Goal: Download file/media

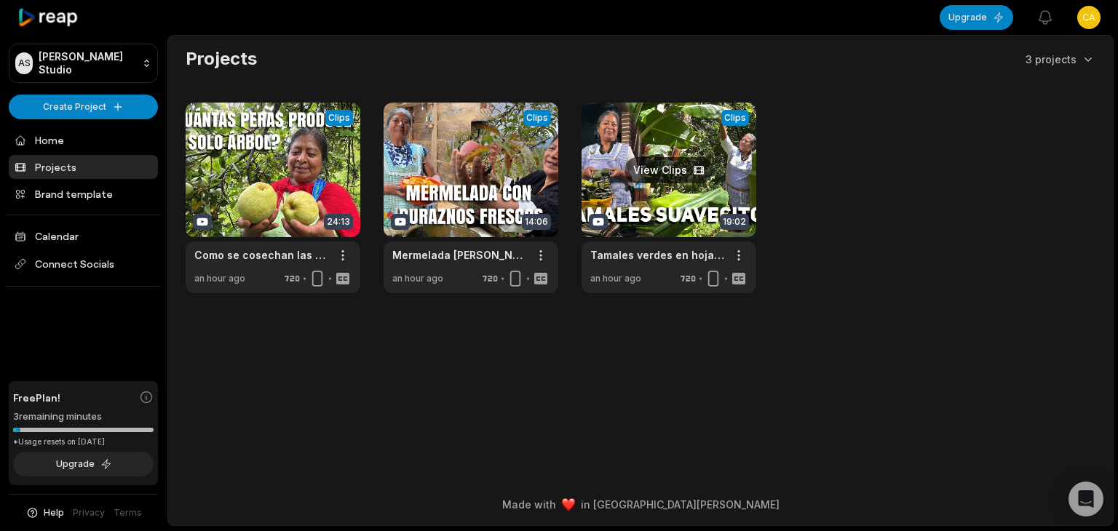
drag, startPoint x: 0, startPoint y: 0, endPoint x: 658, endPoint y: 176, distance: 680.9
click at [658, 176] on link at bounding box center [668, 198] width 175 height 191
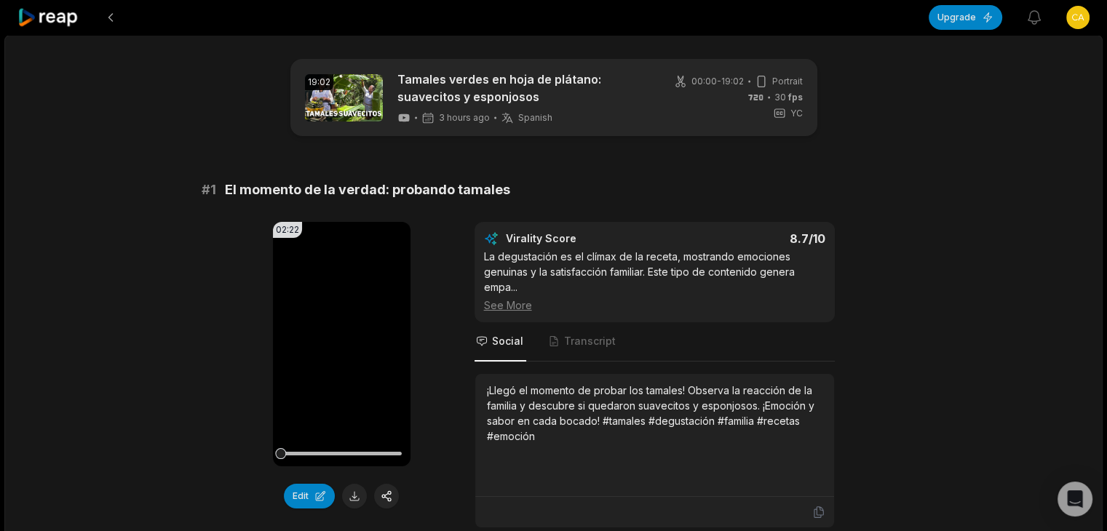
drag, startPoint x: 100, startPoint y: 0, endPoint x: 39, endPoint y: 20, distance: 64.2
click at [350, 420] on video "Your browser does not support mp4 format." at bounding box center [342, 344] width 138 height 244
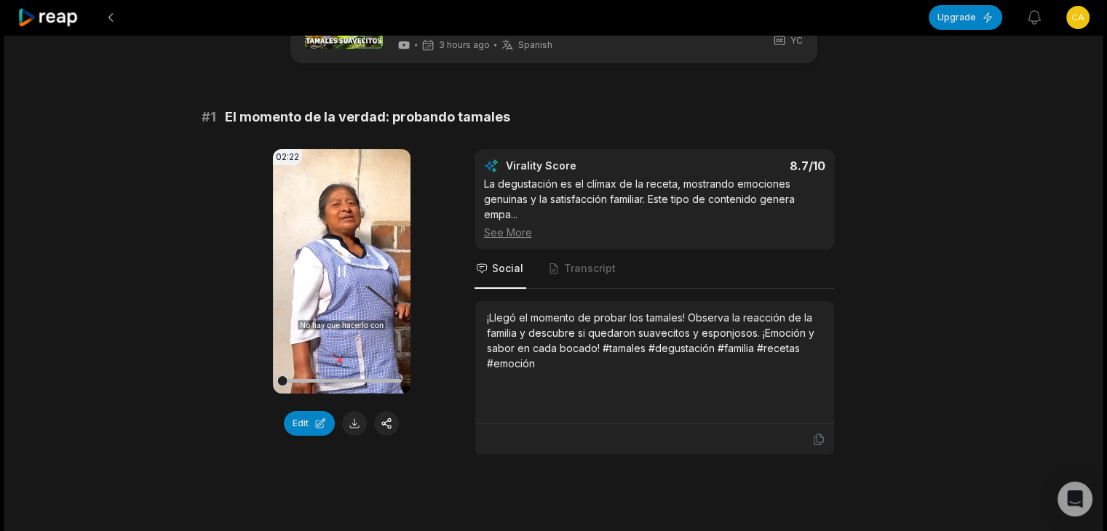
click at [330, 267] on video "Your browser does not support mp4 format." at bounding box center [342, 271] width 138 height 244
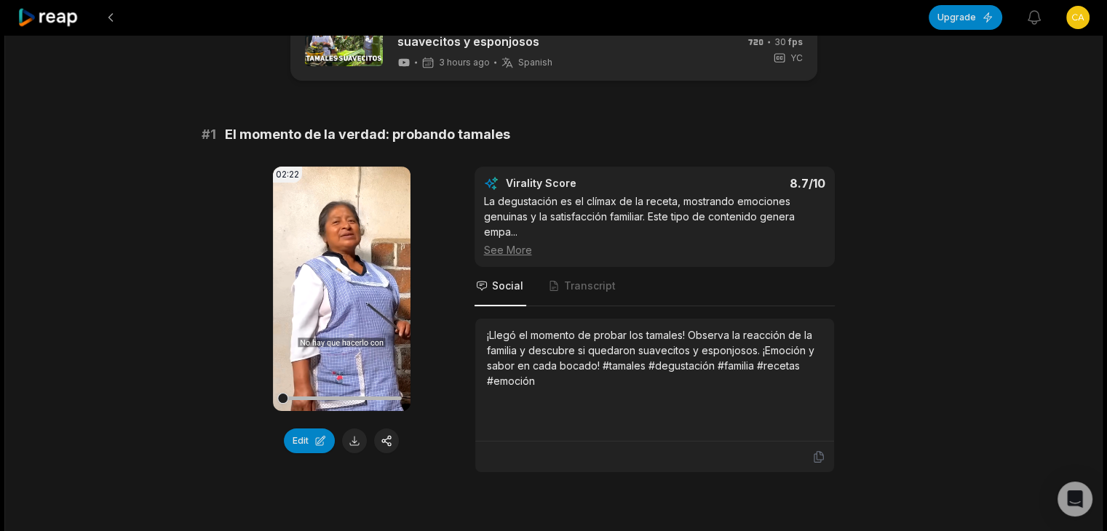
scroll to position [218, 0]
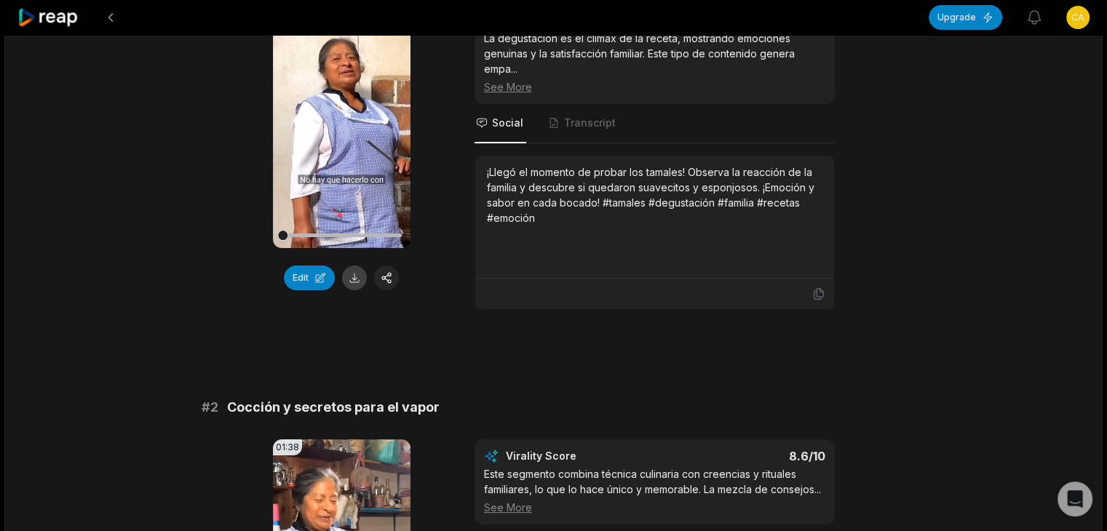
click at [358, 283] on button at bounding box center [354, 278] width 25 height 25
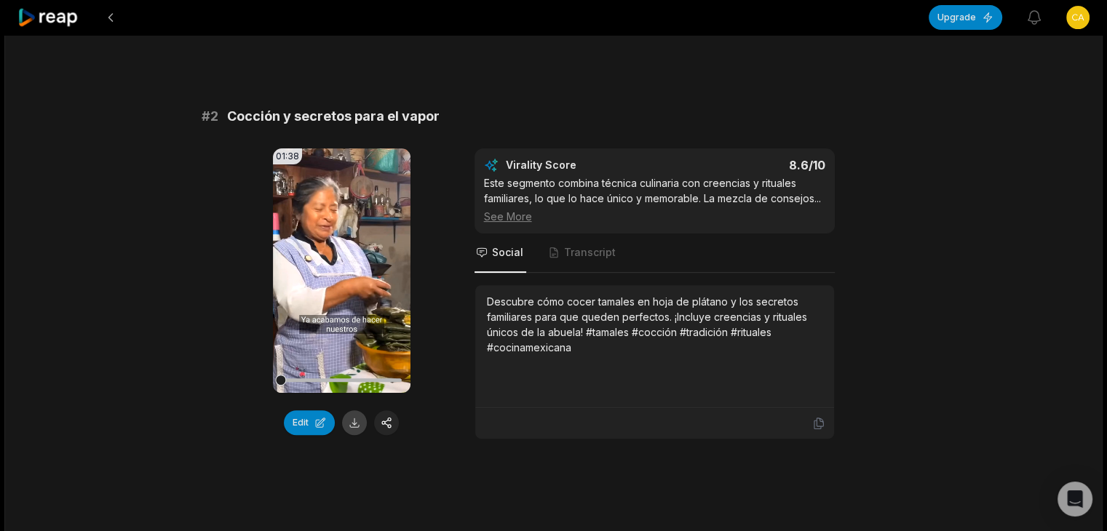
click at [349, 420] on button at bounding box center [354, 422] width 25 height 25
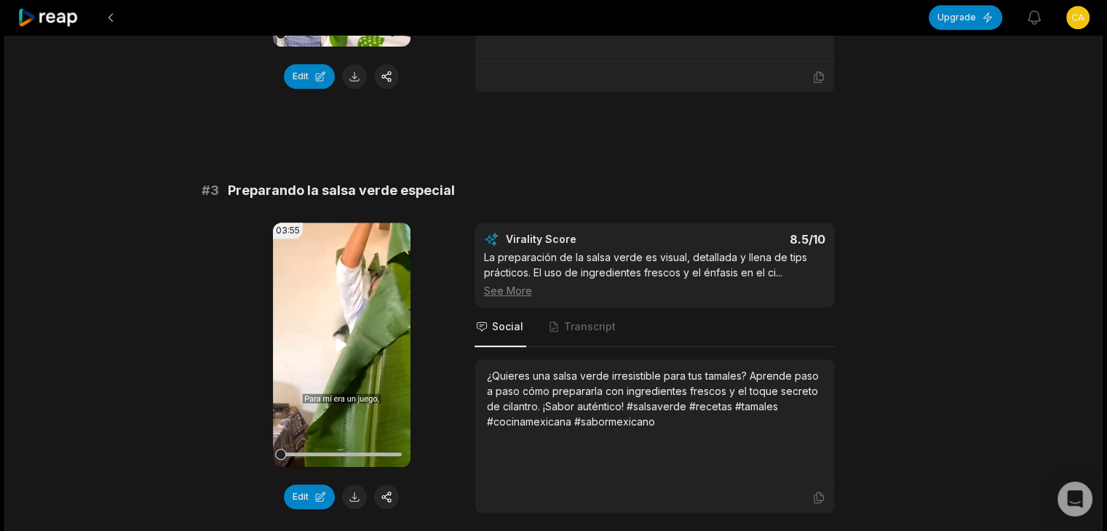
scroll to position [873, 0]
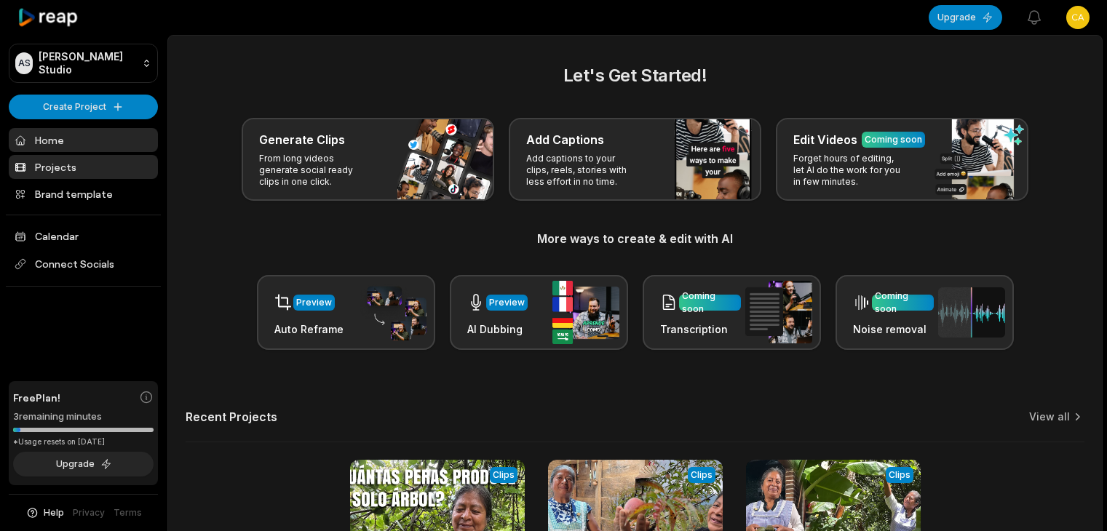
click at [57, 167] on link "Projects" at bounding box center [83, 167] width 149 height 24
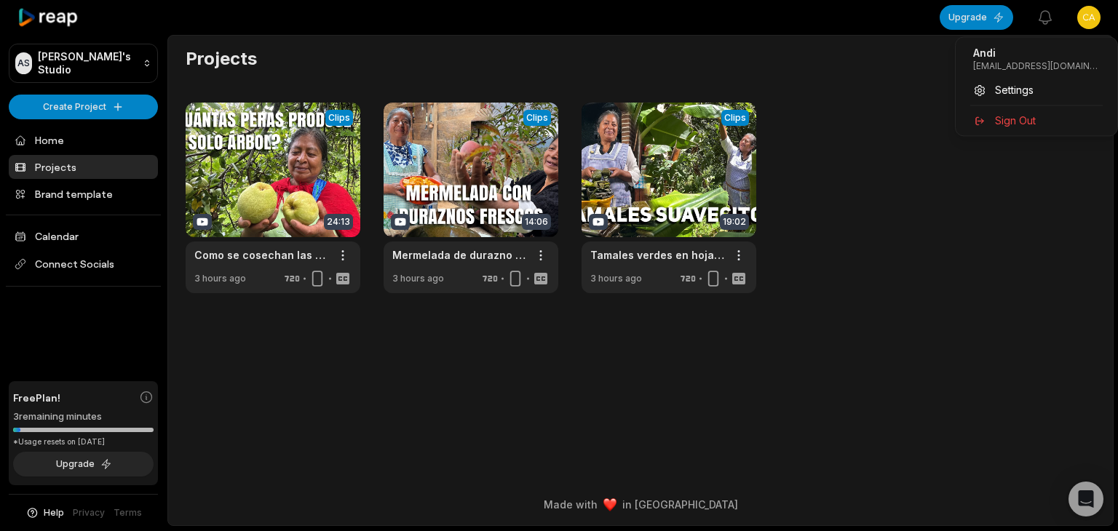
click at [1089, 20] on html "AS Andi's Studio Create Project Home Projects Brand template Calendar Connect S…" at bounding box center [559, 265] width 1118 height 531
click at [1025, 108] on div "Sign Out" at bounding box center [1036, 120] width 150 height 24
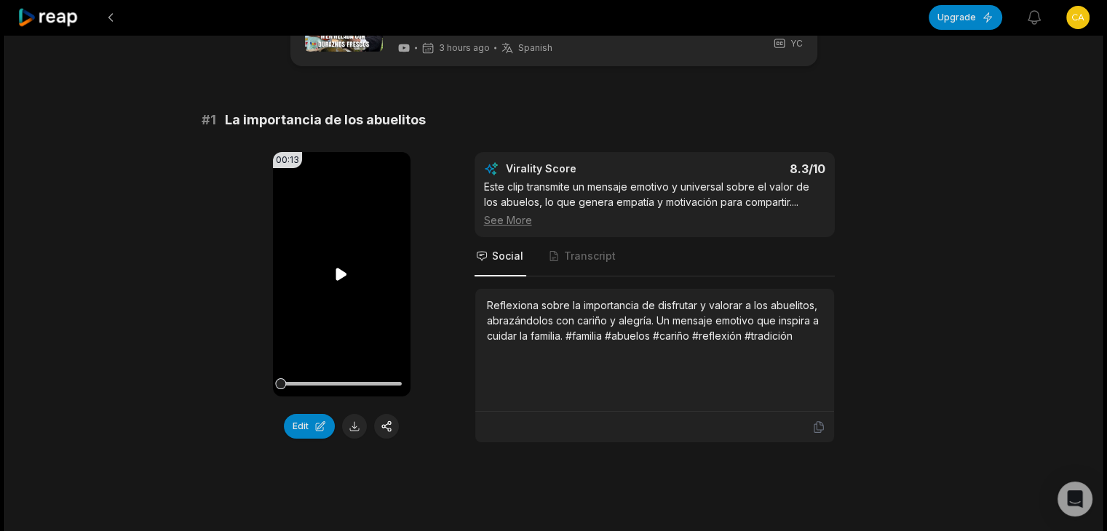
scroll to position [73, 0]
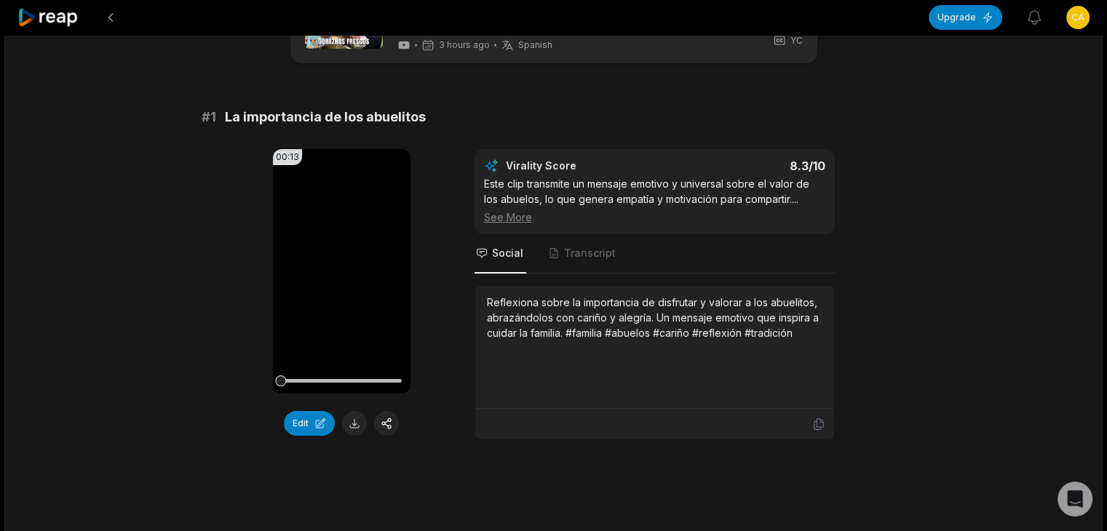
click at [353, 418] on button at bounding box center [354, 423] width 25 height 25
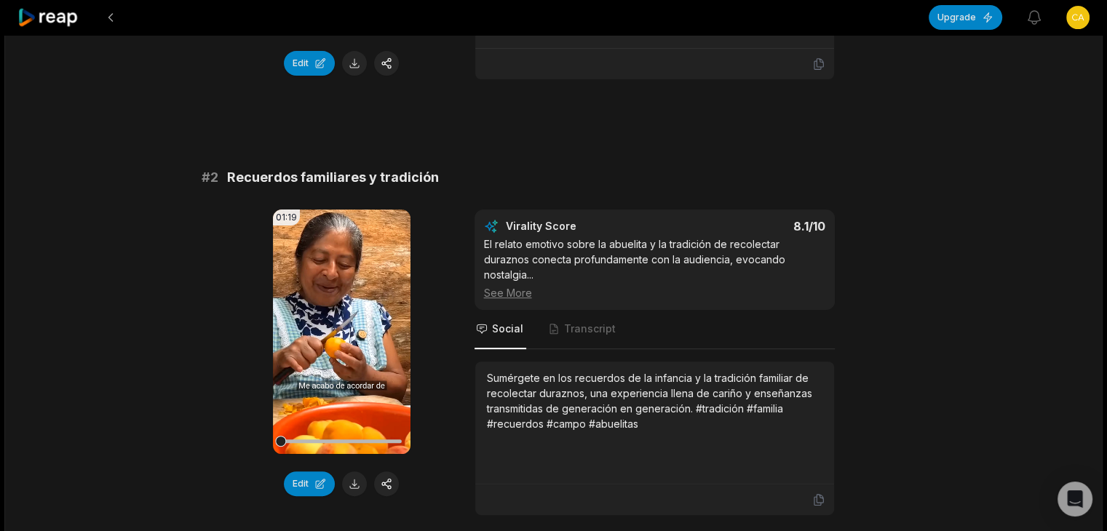
scroll to position [437, 0]
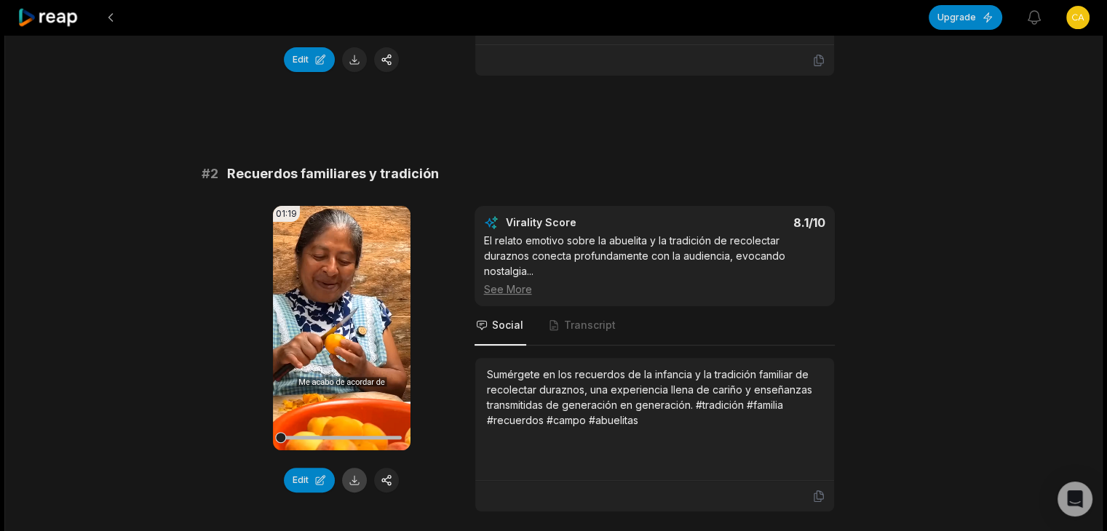
click at [358, 479] on button at bounding box center [354, 480] width 25 height 25
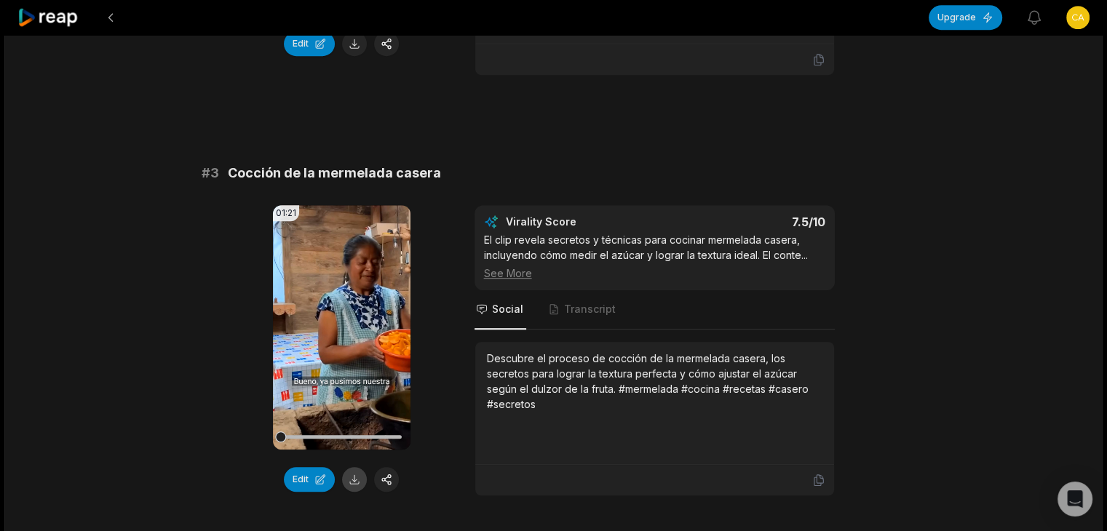
click at [358, 467] on button at bounding box center [354, 479] width 25 height 25
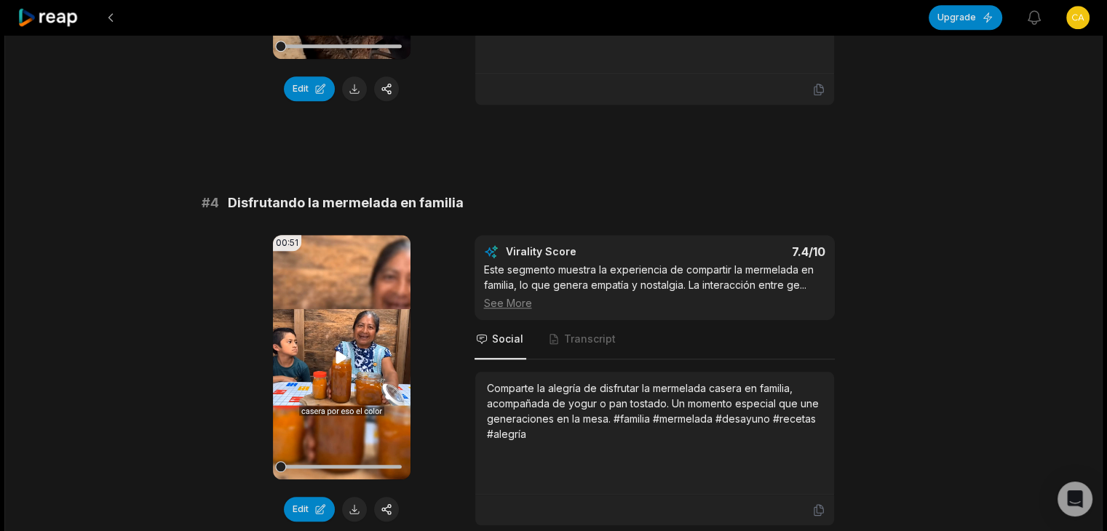
scroll to position [1310, 0]
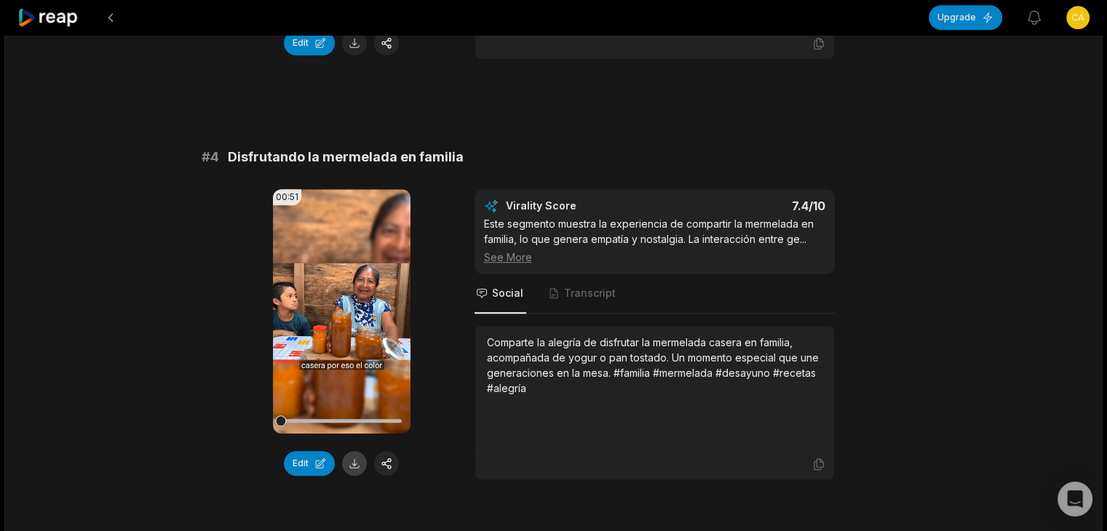
click at [353, 451] on button at bounding box center [354, 463] width 25 height 25
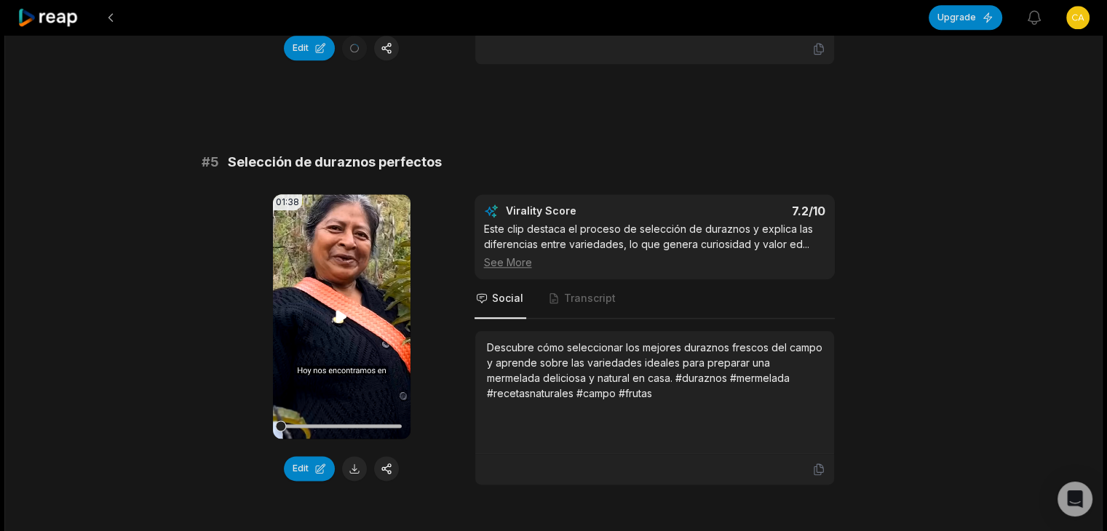
scroll to position [1746, 0]
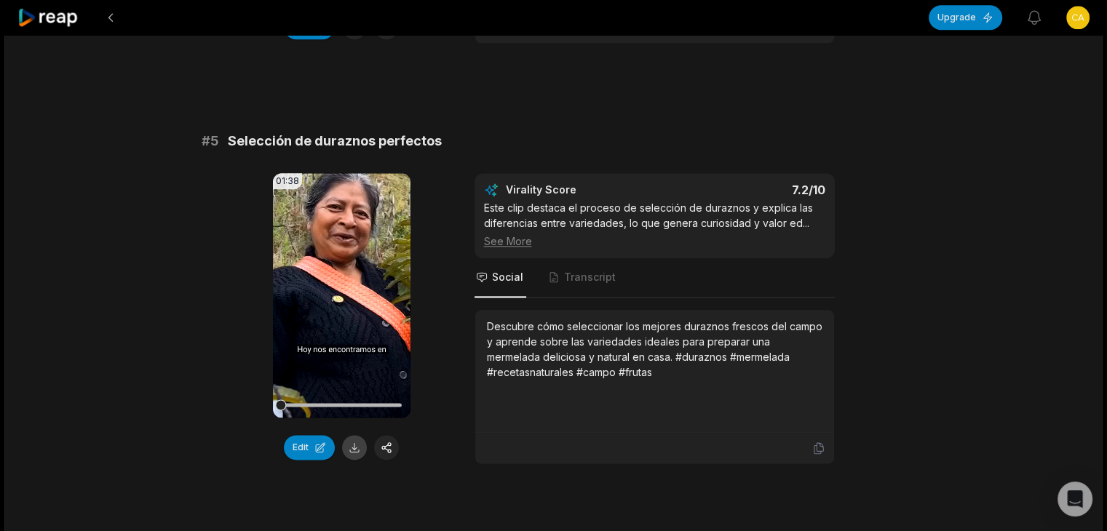
click at [352, 435] on button at bounding box center [354, 447] width 25 height 25
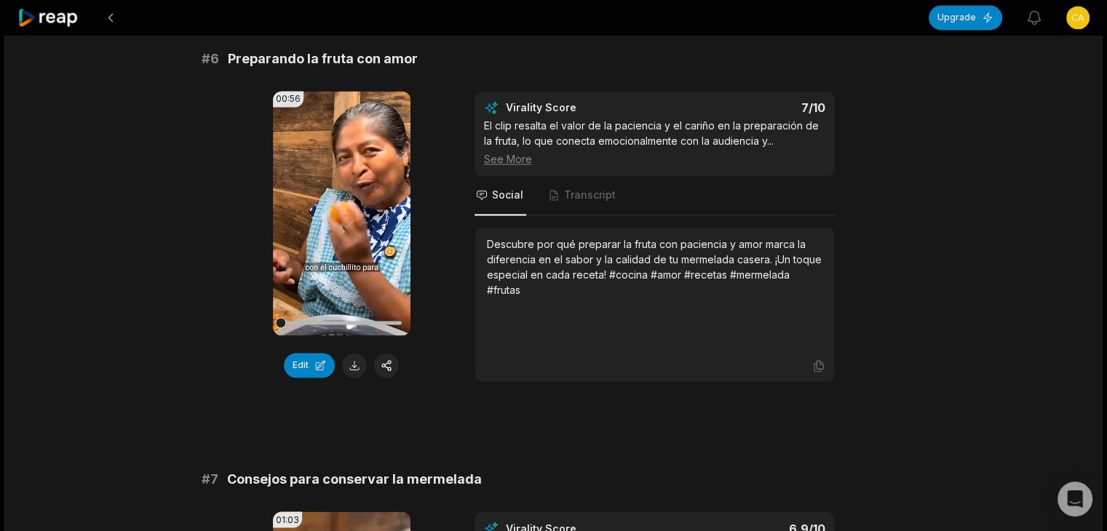
scroll to position [2256, 0]
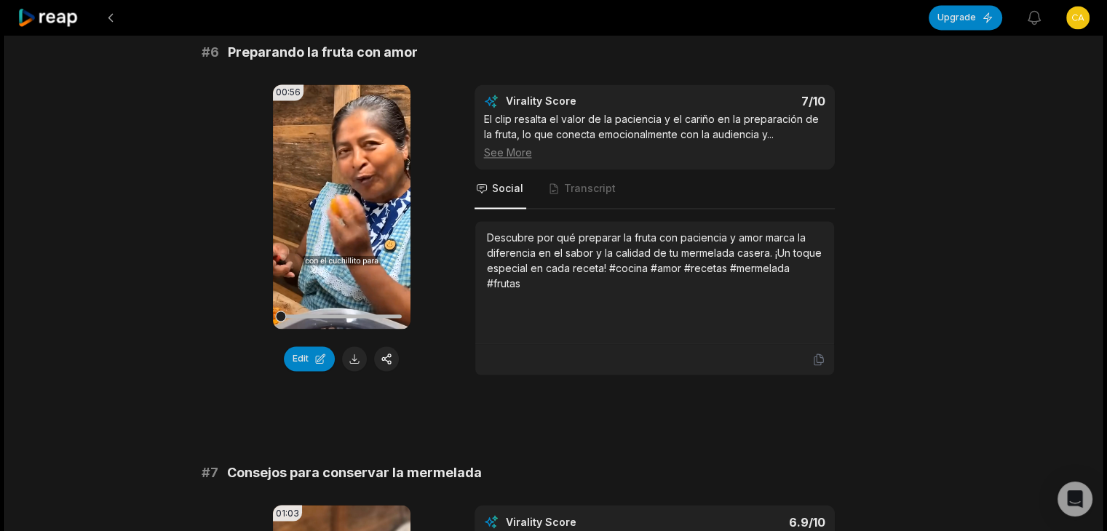
click at [363, 347] on div "Edit" at bounding box center [342, 358] width 138 height 25
click at [356, 346] on button at bounding box center [354, 358] width 25 height 25
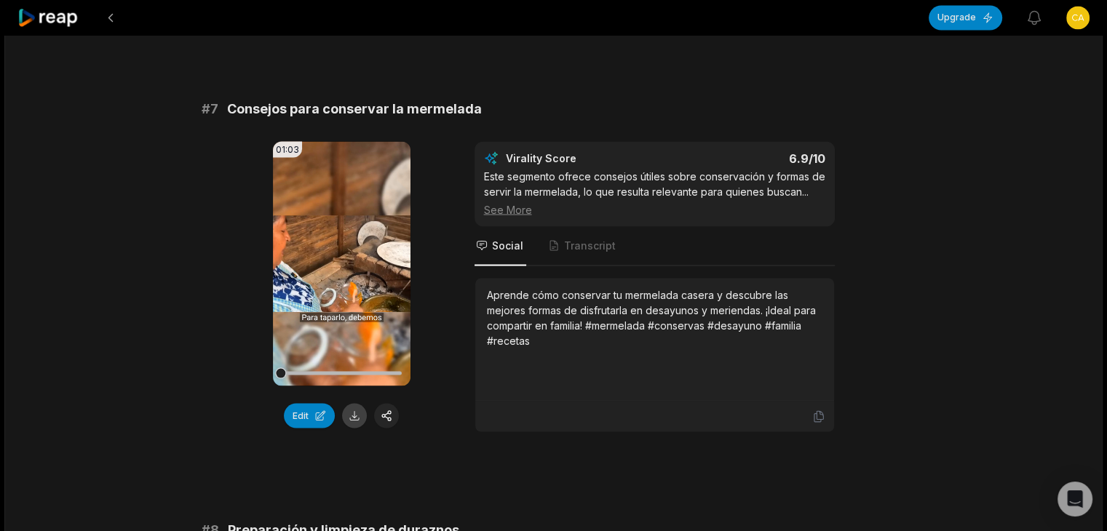
click at [357, 403] on button at bounding box center [354, 415] width 25 height 25
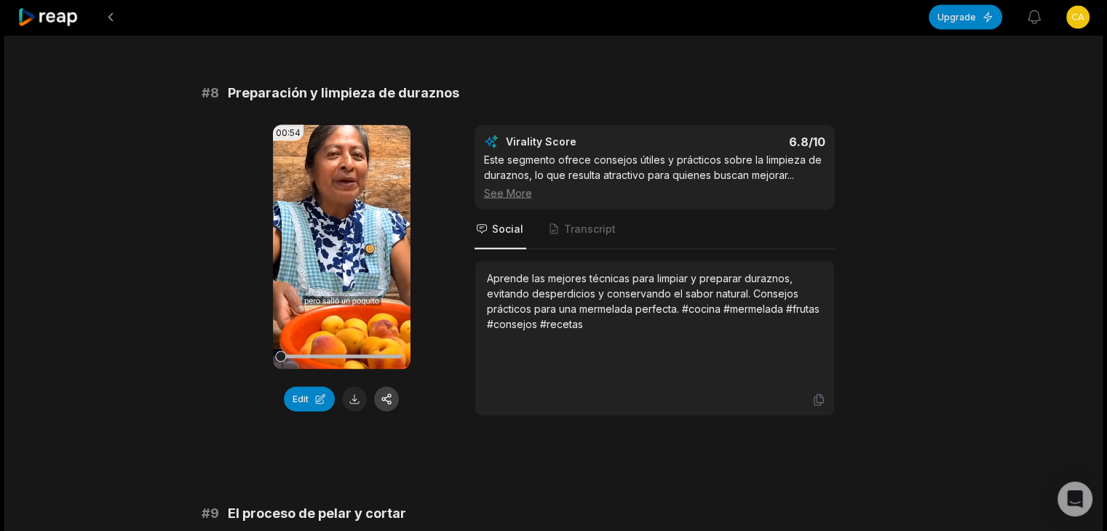
drag, startPoint x: 353, startPoint y: 372, endPoint x: 375, endPoint y: 375, distance: 22.7
click at [353, 387] on button at bounding box center [354, 399] width 25 height 25
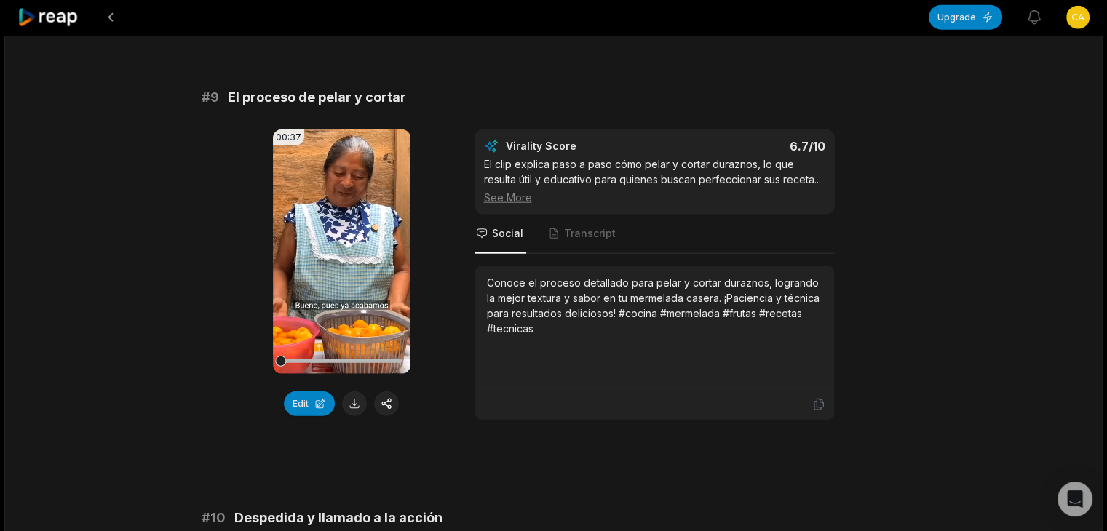
scroll to position [3493, 0]
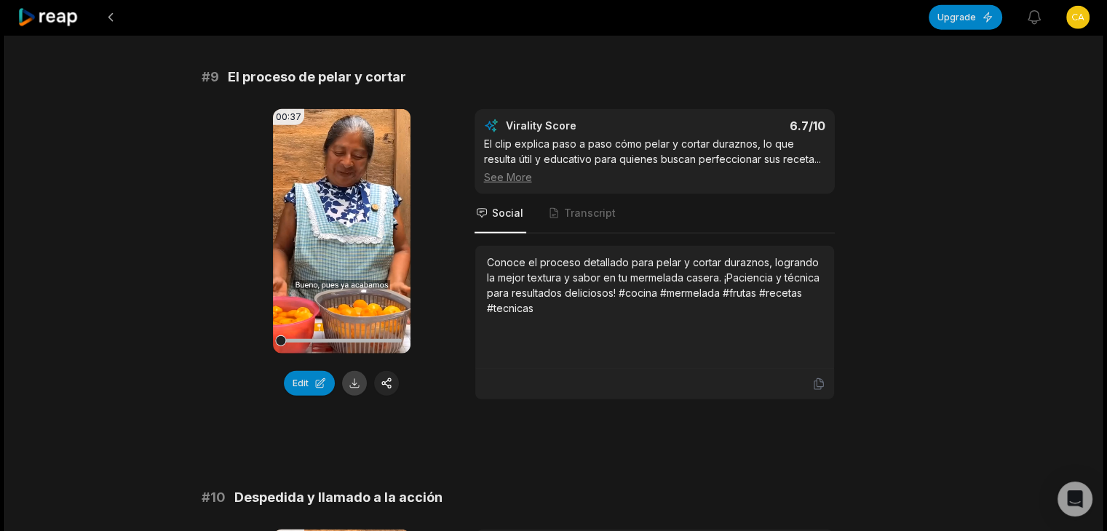
click at [352, 371] on button at bounding box center [354, 383] width 25 height 25
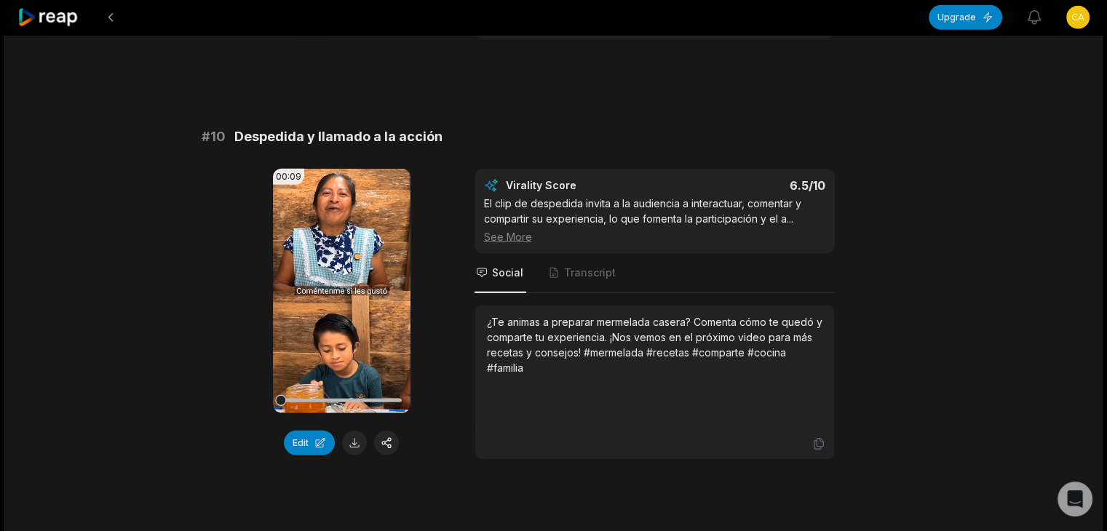
scroll to position [3867, 0]
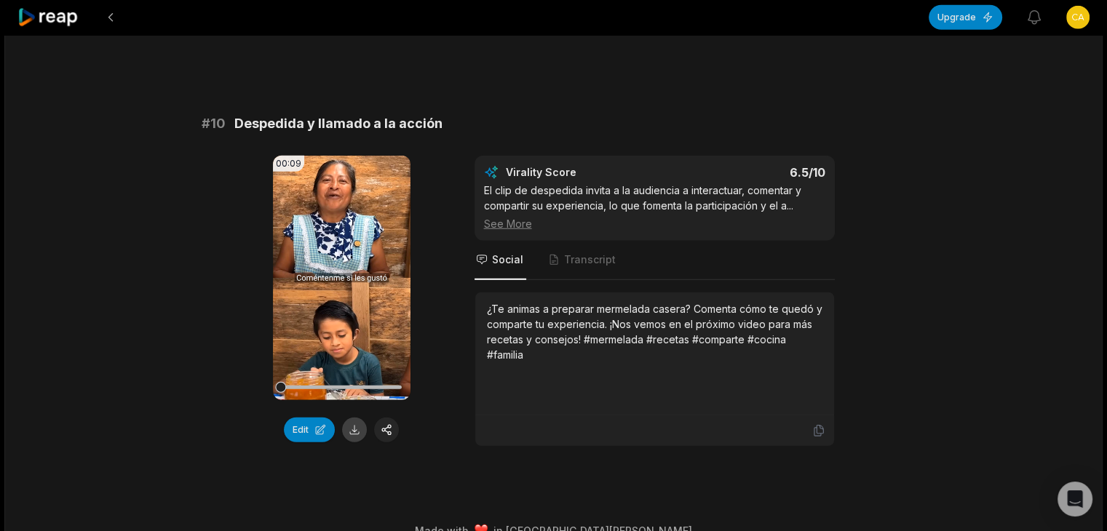
click at [357, 418] on button at bounding box center [354, 430] width 25 height 25
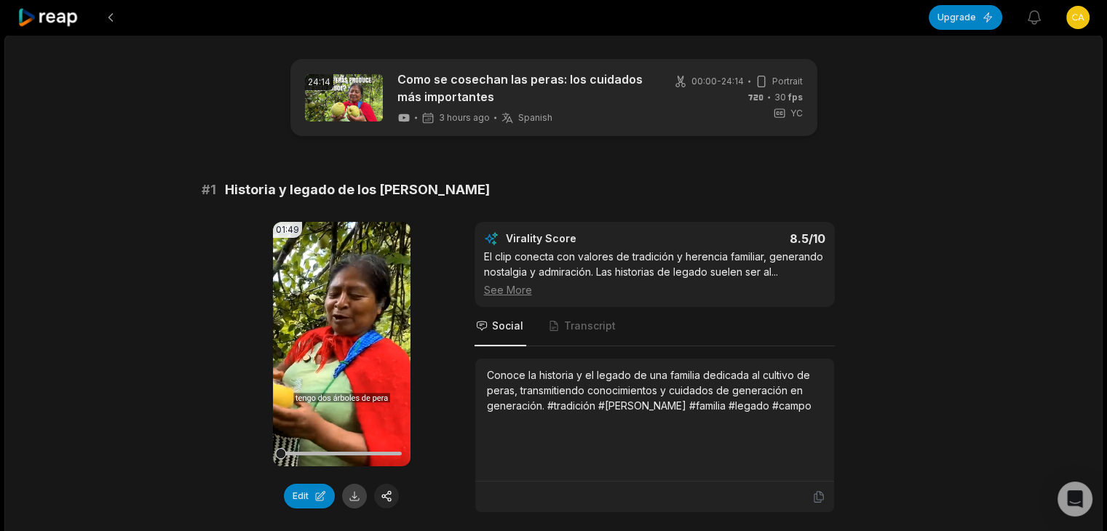
click at [354, 489] on button at bounding box center [354, 496] width 25 height 25
